Goal: Task Accomplishment & Management: Manage account settings

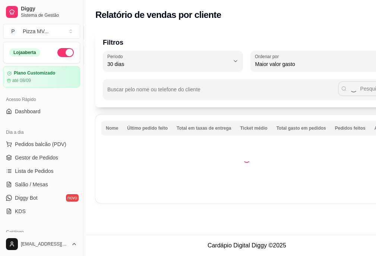
select select "30"
select select "HIGHEST_TOTAL_SPENT_WITH_ORDERS"
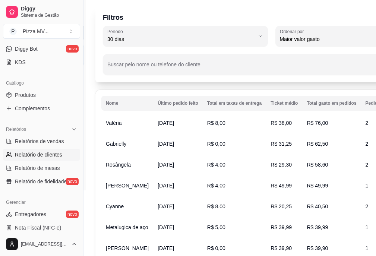
scroll to position [37, 0]
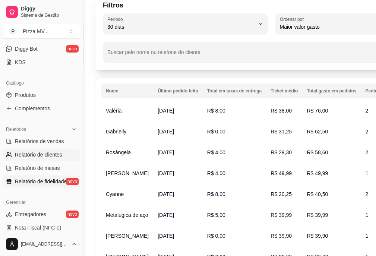
click at [32, 182] on span "Relatório de fidelidade" at bounding box center [41, 181] width 52 height 7
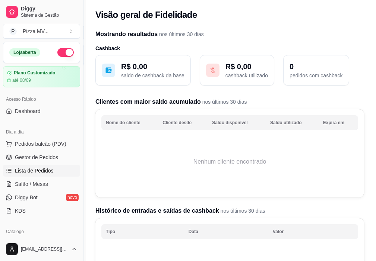
click at [46, 169] on span "Lista de Pedidos" at bounding box center [34, 170] width 39 height 7
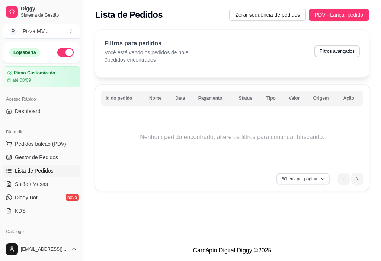
click at [326, 179] on button "30 itens por página" at bounding box center [303, 179] width 53 height 12
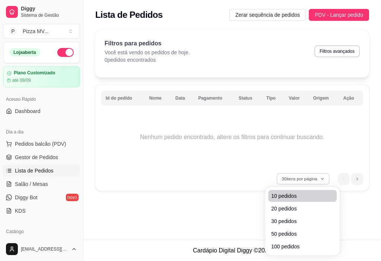
click at [289, 196] on span "10 pedidos" at bounding box center [302, 196] width 63 height 7
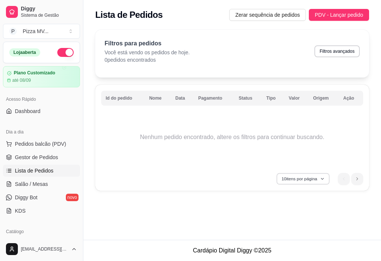
click at [323, 180] on icon "button" at bounding box center [323, 179] width 4 height 4
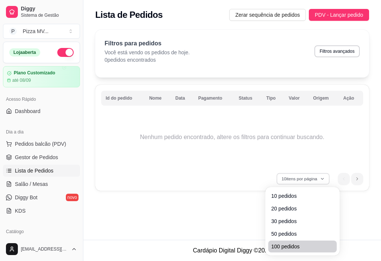
click at [280, 246] on span "100 pedidos" at bounding box center [302, 246] width 63 height 7
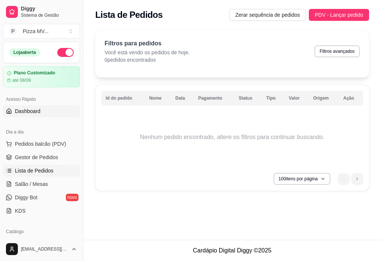
click at [34, 111] on span "Dashboard" at bounding box center [28, 111] width 26 height 7
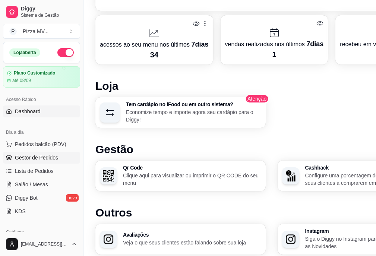
scroll to position [333, 0]
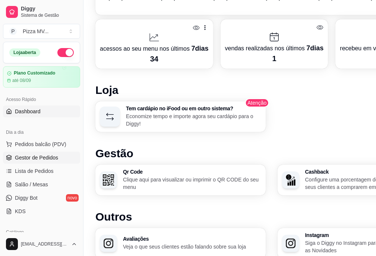
click at [38, 158] on span "Gestor de Pedidos" at bounding box center [36, 157] width 43 height 7
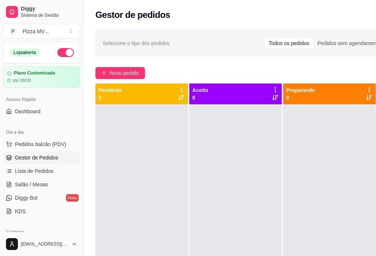
click at [299, 44] on div "Todos os pedidos" at bounding box center [288, 43] width 49 height 10
click at [264, 38] on input "Todos os pedidos" at bounding box center [264, 38] width 0 height 0
click at [343, 42] on div "Pedidos sem agendamento" at bounding box center [348, 43] width 71 height 10
click at [313, 38] on input "Pedidos sem agendamento" at bounding box center [313, 38] width 0 height 0
click at [130, 74] on span "Novo pedido" at bounding box center [123, 73] width 29 height 8
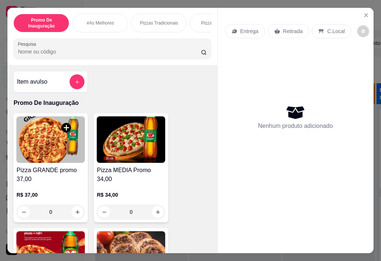
click at [300, 162] on div "Nenhum produto adicionado" at bounding box center [295, 117] width 141 height 146
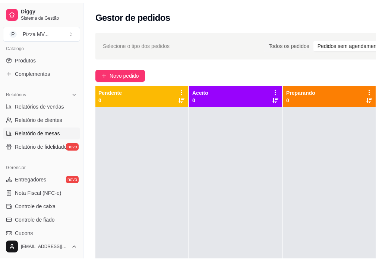
scroll to position [223, 0]
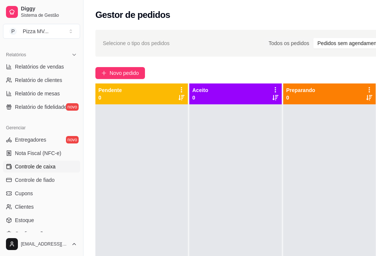
click at [42, 167] on span "Controle de caixa" at bounding box center [35, 166] width 41 height 7
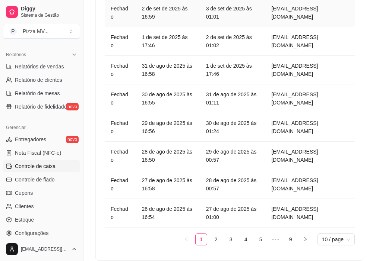
scroll to position [732, 0]
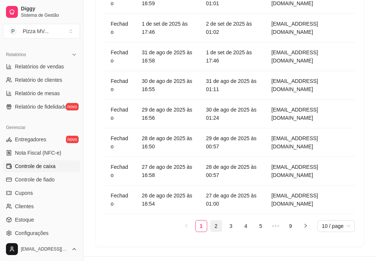
click at [220, 221] on link "2" at bounding box center [215, 226] width 11 height 11
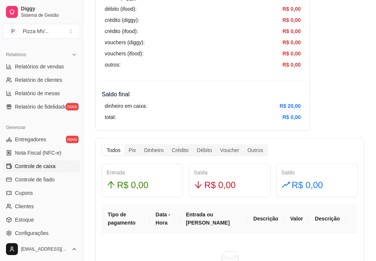
scroll to position [294, 0]
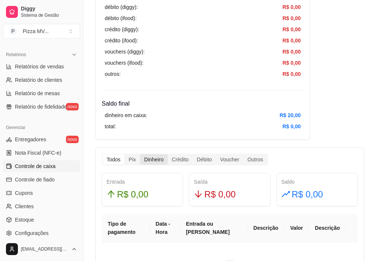
click at [151, 160] on div "Dinheiro" at bounding box center [154, 160] width 28 height 10
click at [140, 155] on input "Dinheiro" at bounding box center [140, 155] width 0 height 0
click at [151, 160] on div "Dinheiro" at bounding box center [154, 160] width 28 height 10
click at [140, 155] on input "Dinheiro" at bounding box center [140, 155] width 0 height 0
click at [182, 159] on div "Crédito" at bounding box center [180, 160] width 25 height 10
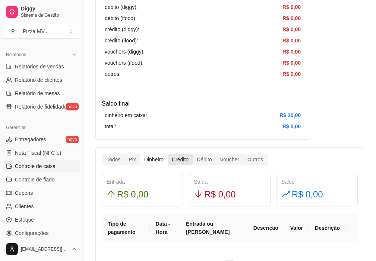
click at [168, 155] on input "Crédito" at bounding box center [168, 155] width 0 height 0
click at [112, 160] on div "Todos" at bounding box center [113, 160] width 22 height 10
click at [102, 155] on input "Todos" at bounding box center [102, 155] width 0 height 0
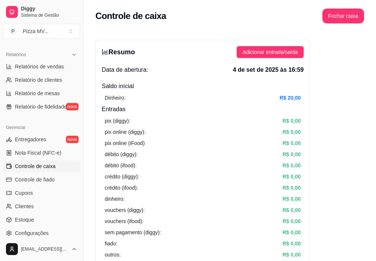
scroll to position [0, 0]
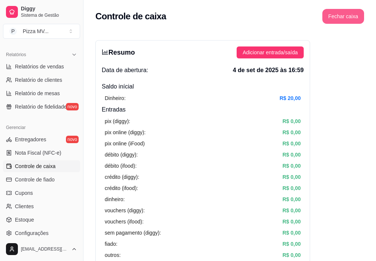
click at [344, 19] on button "Fechar caixa" at bounding box center [343, 16] width 42 height 15
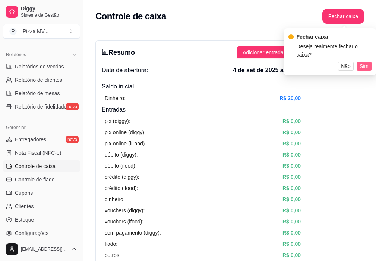
click at [370, 62] on button "Sim" at bounding box center [363, 66] width 15 height 9
